Goal: Find specific page/section: Find specific page/section

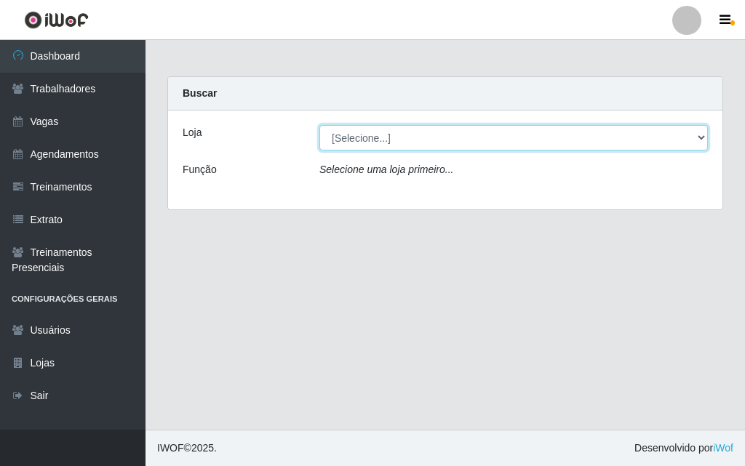
click at [458, 137] on select "[Selecione...] A fazendinha" at bounding box center [513, 137] width 389 height 25
select select "70"
click at [319, 125] on select "[Selecione...] A fazendinha" at bounding box center [513, 137] width 389 height 25
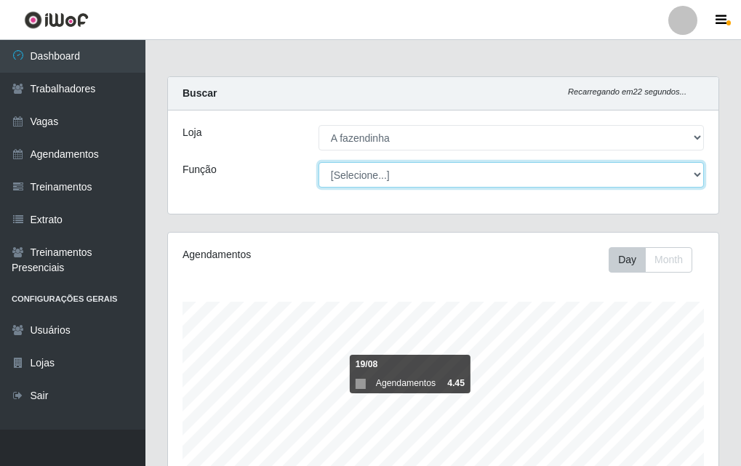
click at [469, 170] on select "[Selecione...] ASG ASG + ASG ++ Balconista Embalador Embalador + Embalador ++ O…" at bounding box center [512, 174] width 386 height 25
click at [319, 162] on select "[Selecione...] ASG ASG + ASG ++ Balconista Embalador Embalador + Embalador ++ O…" at bounding box center [512, 174] width 386 height 25
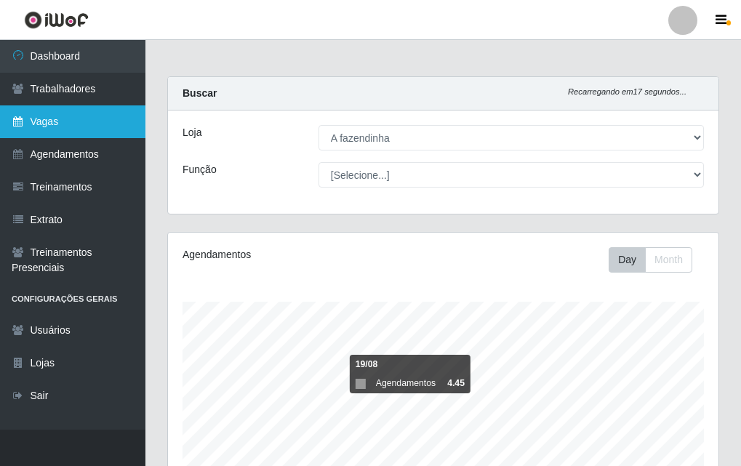
click at [111, 114] on link "Vagas" at bounding box center [73, 121] width 146 height 33
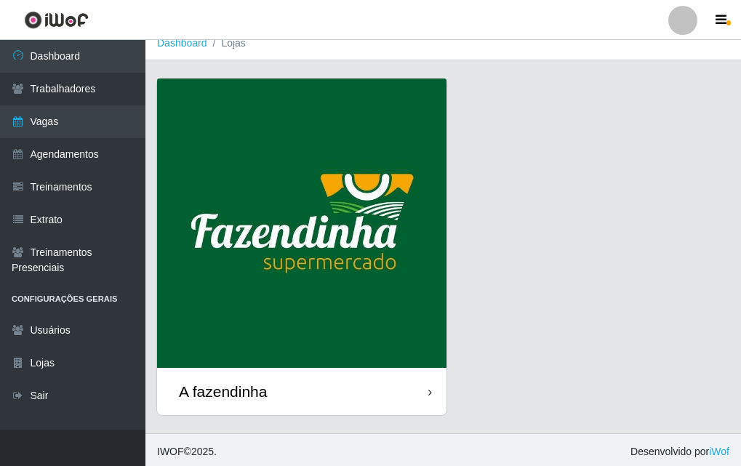
scroll to position [17, 0]
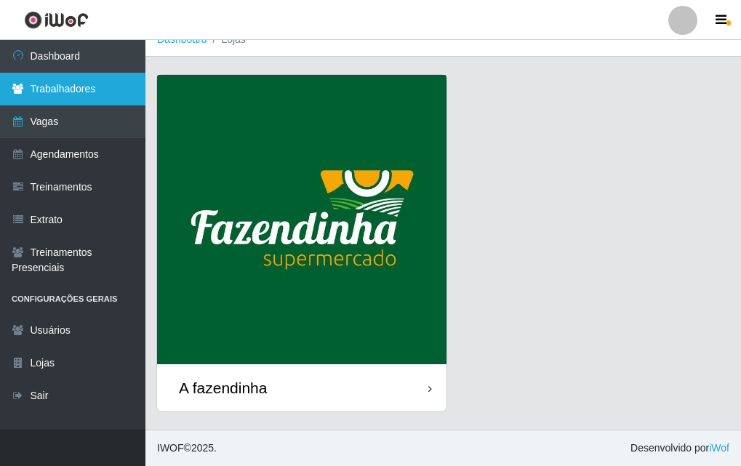
click at [82, 92] on link "Trabalhadores" at bounding box center [73, 89] width 146 height 33
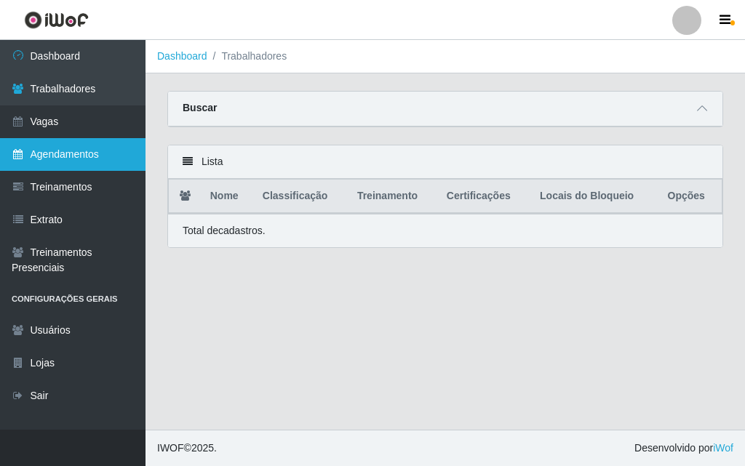
click at [91, 156] on link "Agendamentos" at bounding box center [73, 154] width 146 height 33
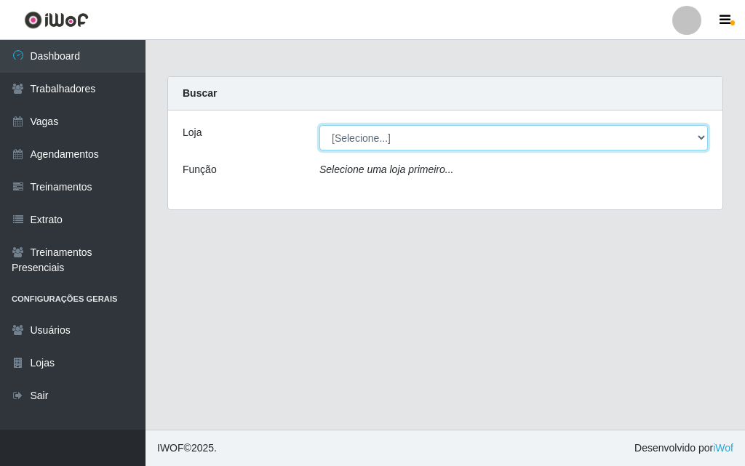
click at [354, 132] on select "[Selecione...] A fazendinha" at bounding box center [513, 137] width 389 height 25
select select "70"
click at [319, 125] on select "[Selecione...] A fazendinha" at bounding box center [513, 137] width 389 height 25
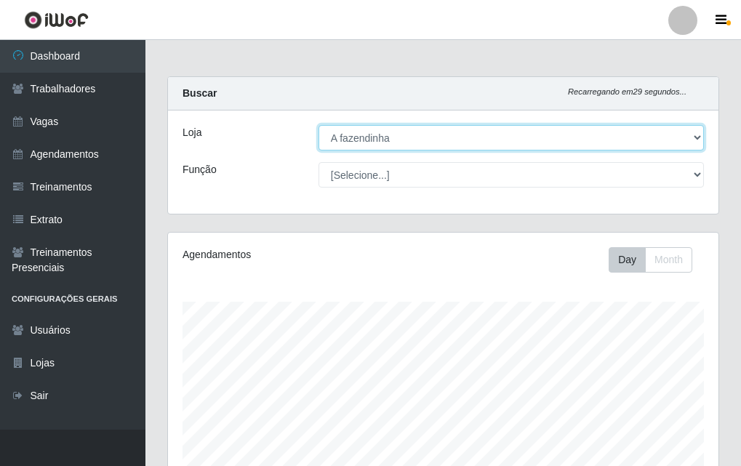
scroll to position [302, 551]
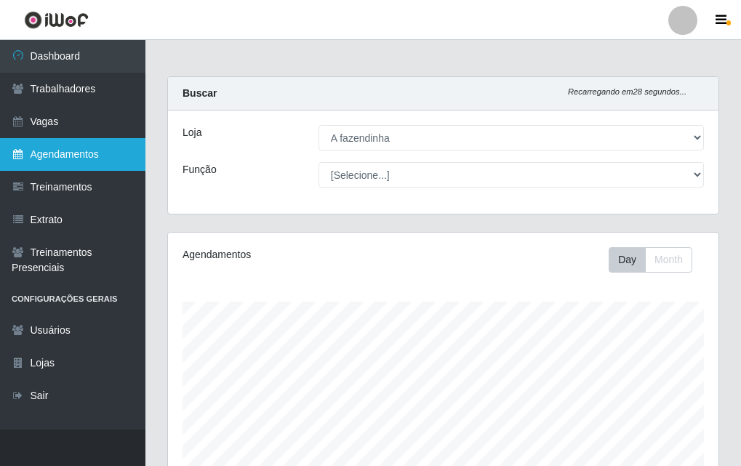
click at [124, 143] on link "Agendamentos" at bounding box center [73, 154] width 146 height 33
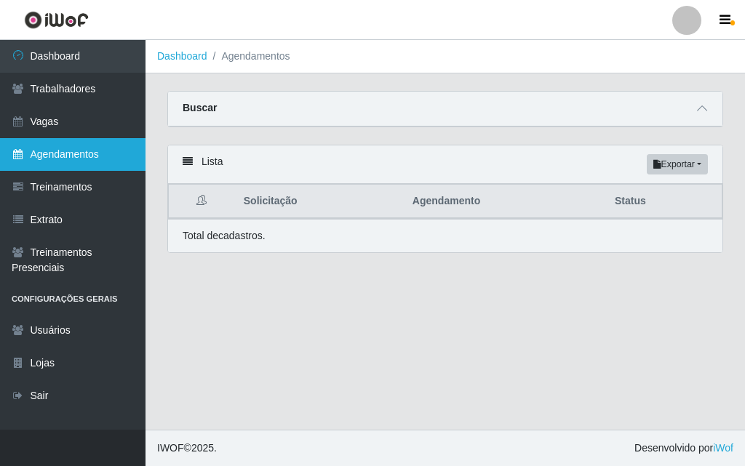
click at [124, 164] on link "Agendamentos" at bounding box center [73, 154] width 146 height 33
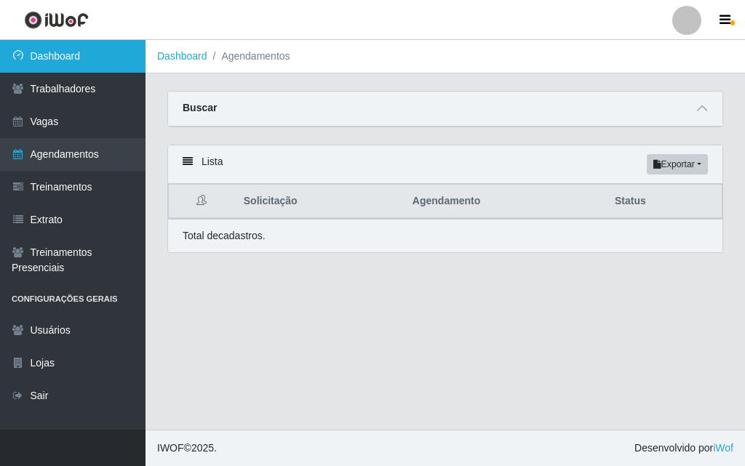
click at [133, 55] on link "Dashboard" at bounding box center [73, 56] width 146 height 33
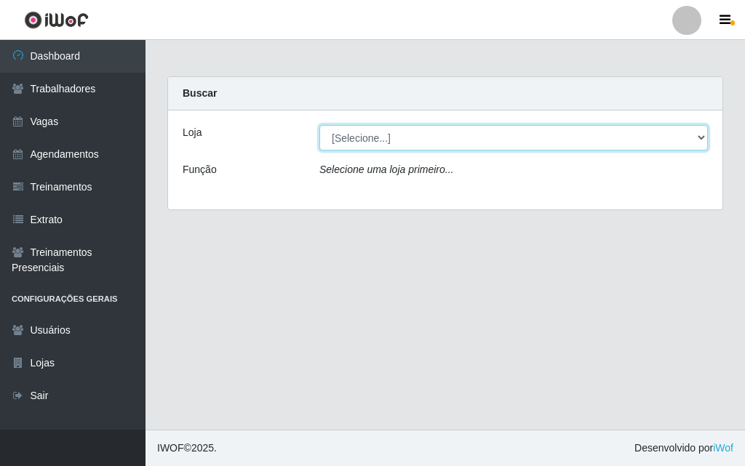
click at [366, 148] on select "[Selecione...] A fazendinha" at bounding box center [513, 137] width 389 height 25
select select "70"
click at [319, 125] on select "[Selecione...] A fazendinha" at bounding box center [513, 137] width 389 height 25
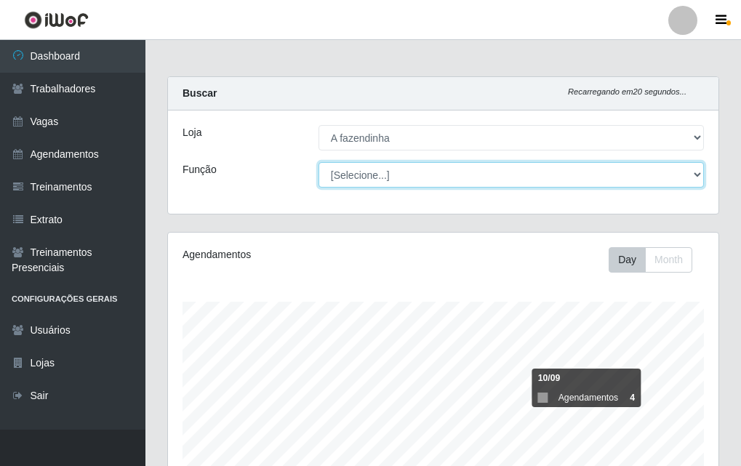
click at [563, 175] on select "[Selecione...] ASG ASG + ASG ++ Balconista Embalador Embalador + Embalador ++ O…" at bounding box center [512, 174] width 386 height 25
click at [319, 162] on select "[Selecione...] ASG ASG + ASG ++ Balconista Embalador Embalador + Embalador ++ O…" at bounding box center [512, 174] width 386 height 25
click at [512, 168] on select "[Selecione...] ASG ASG + ASG ++ Balconista Embalador Embalador + Embalador ++ O…" at bounding box center [512, 174] width 386 height 25
click at [319, 162] on select "[Selecione...] ASG ASG + ASG ++ Balconista Embalador Embalador + Embalador ++ O…" at bounding box center [512, 174] width 386 height 25
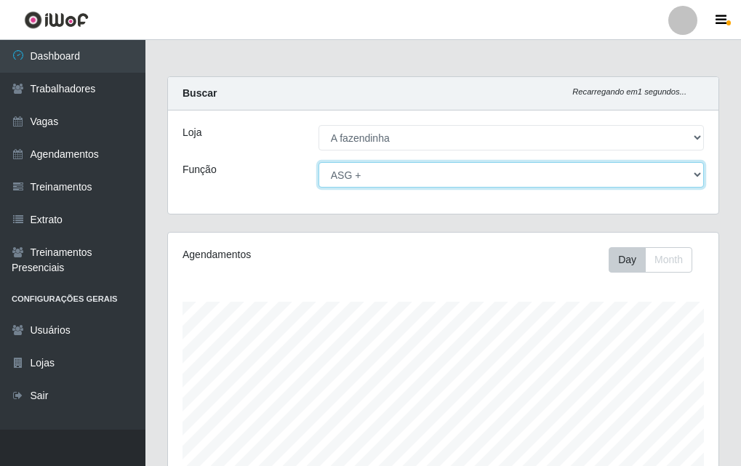
click at [447, 171] on select "[Selecione...] ASG ASG + ASG ++ Balconista Embalador Embalador + Embalador ++ O…" at bounding box center [512, 174] width 386 height 25
select select "80"
click at [319, 162] on select "[Selecione...] ASG ASG + ASG ++ Balconista Embalador Embalador + Embalador ++ O…" at bounding box center [512, 174] width 386 height 25
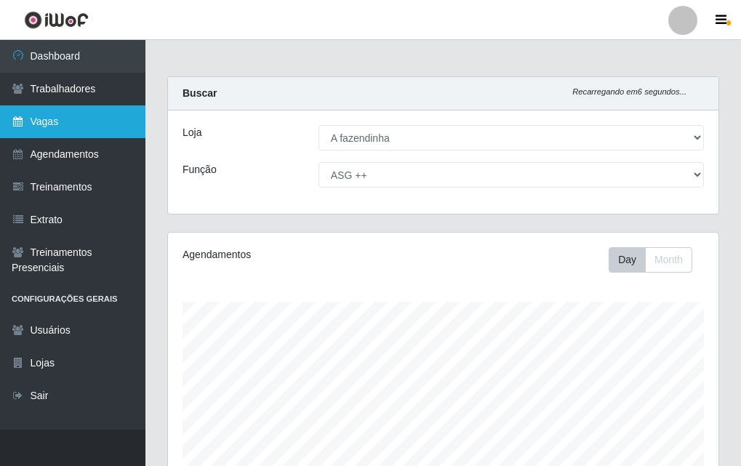
click at [89, 117] on link "Vagas" at bounding box center [73, 121] width 146 height 33
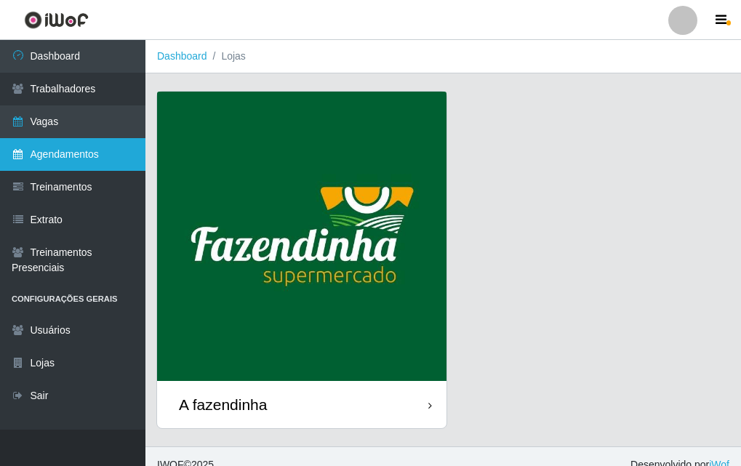
click at [36, 159] on link "Agendamentos" at bounding box center [73, 154] width 146 height 33
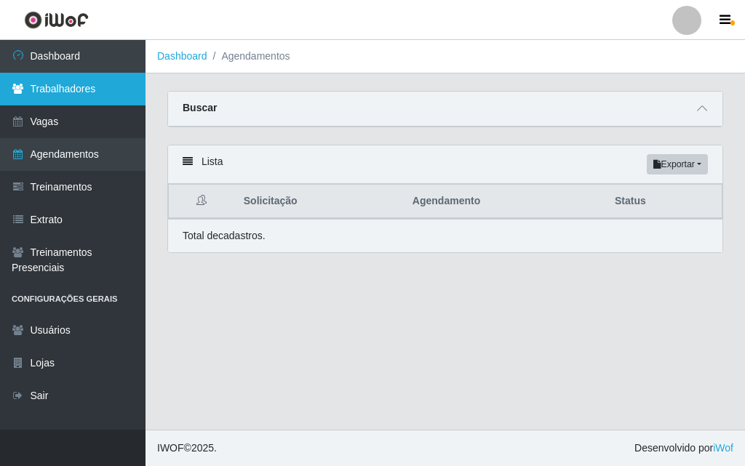
click at [128, 77] on link "Trabalhadores" at bounding box center [73, 89] width 146 height 33
